Goal: Check status: Check status

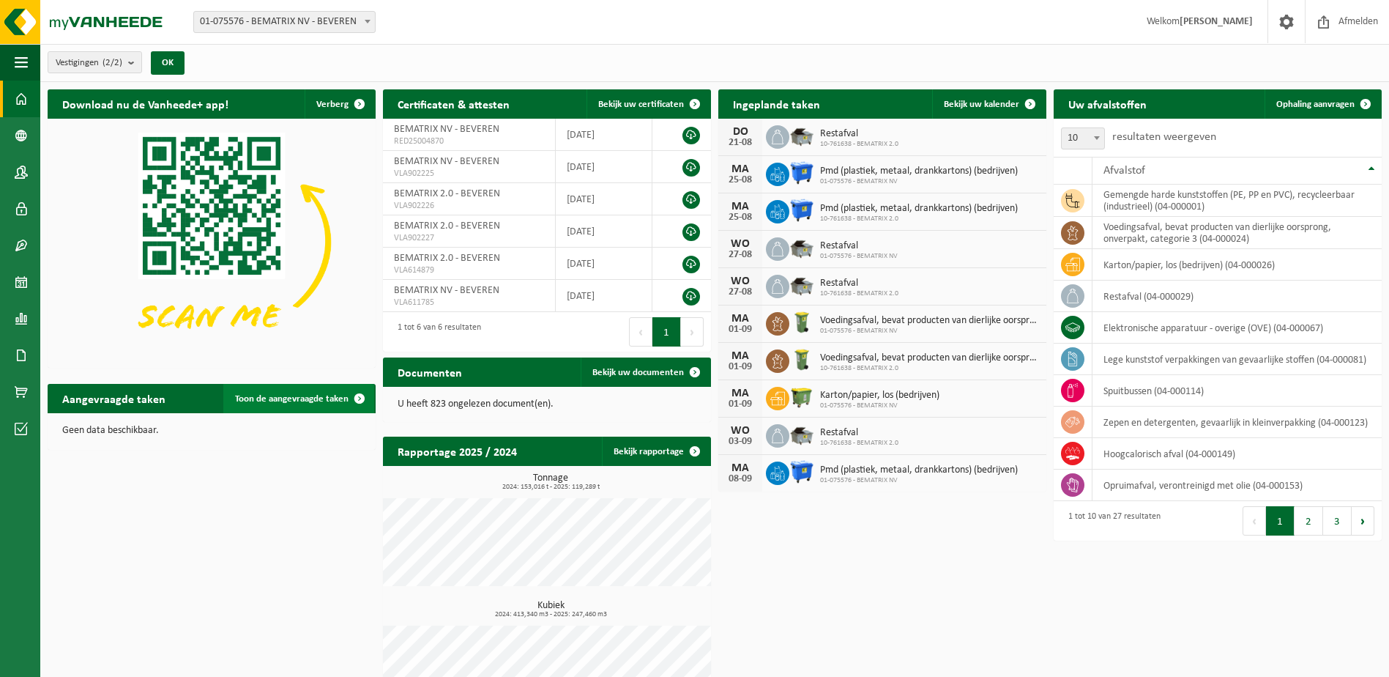
click at [327, 400] on span "Toon de aangevraagde taken" at bounding box center [292, 399] width 114 height 10
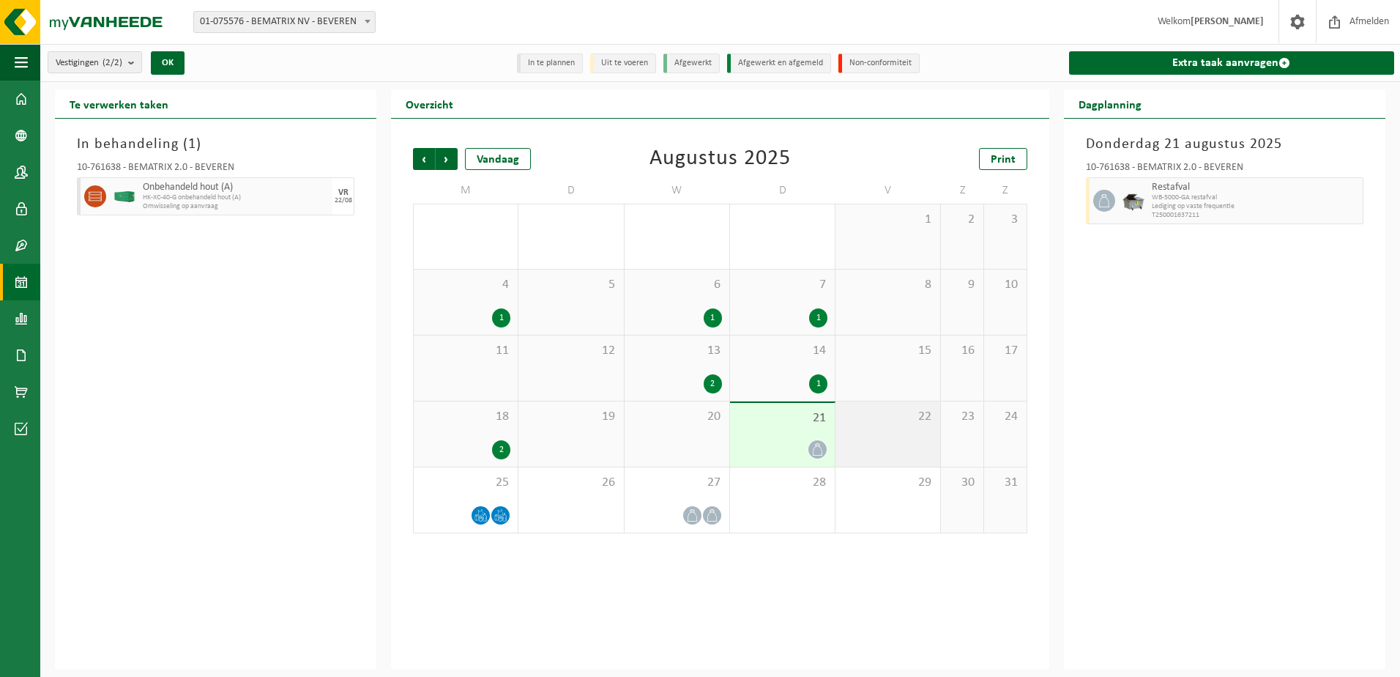
click at [896, 448] on div "22" at bounding box center [888, 433] width 105 height 65
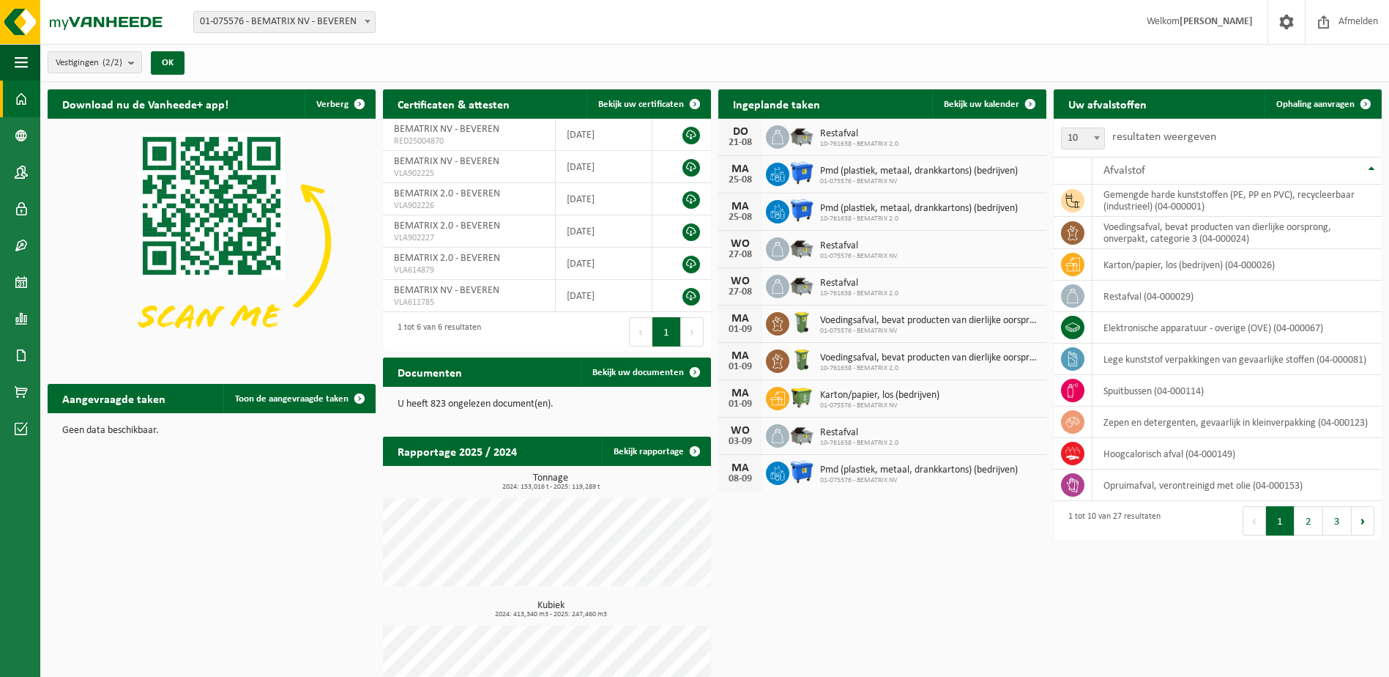
click at [710, 21] on div "Vestiging: 01-075576 - BEMATRIX NV - BEVEREN 10-761638 - BEMATRIX 2.0 - BEVEREN…" at bounding box center [694, 22] width 1389 height 45
